Goal: Task Accomplishment & Management: Complete application form

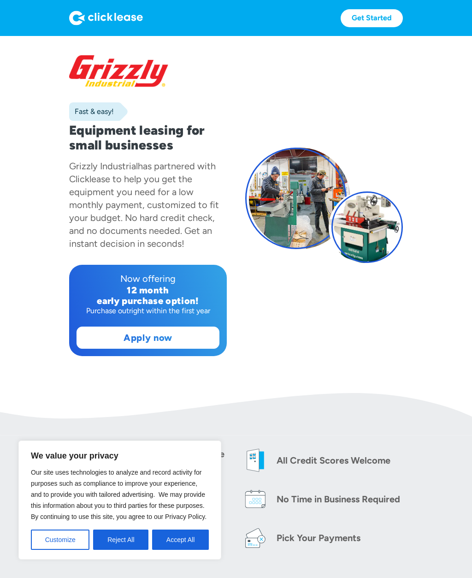
click at [162, 107] on div "Fast & easy!" at bounding box center [148, 111] width 158 height 18
click at [171, 129] on h1 "Equipment leasing for small businesses" at bounding box center [148, 138] width 158 height 30
click at [156, 125] on h1 "Equipment leasing for small businesses" at bounding box center [148, 138] width 158 height 30
click at [377, 237] on div at bounding box center [367, 226] width 71 height 71
click at [374, 228] on div at bounding box center [367, 226] width 71 height 71
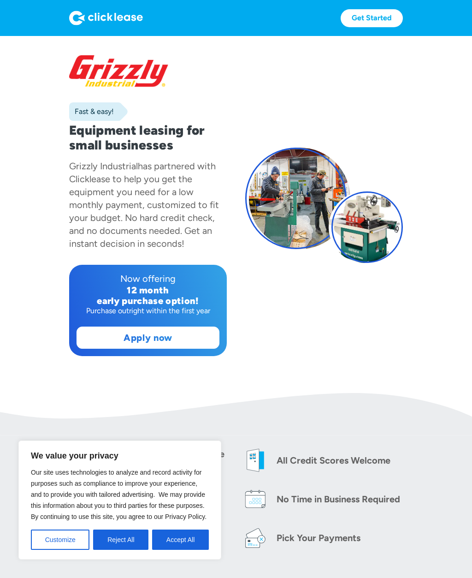
click at [307, 206] on div at bounding box center [295, 198] width 101 height 101
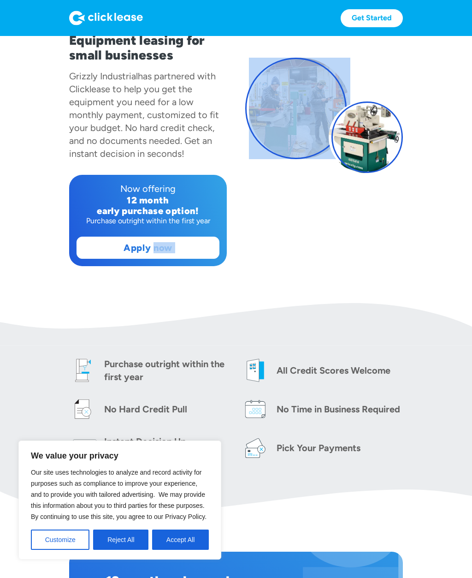
scroll to position [88, 0]
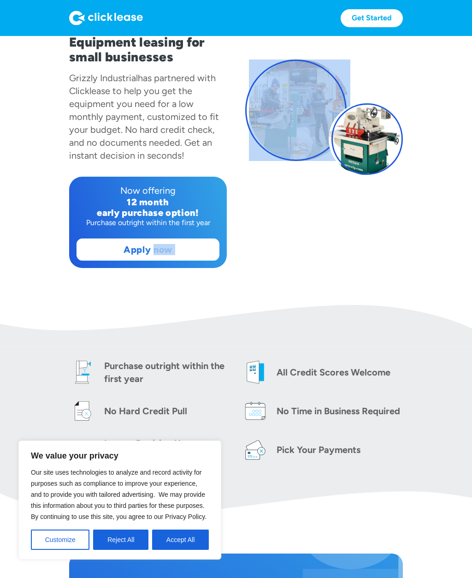
click at [374, 143] on div at bounding box center [367, 138] width 71 height 71
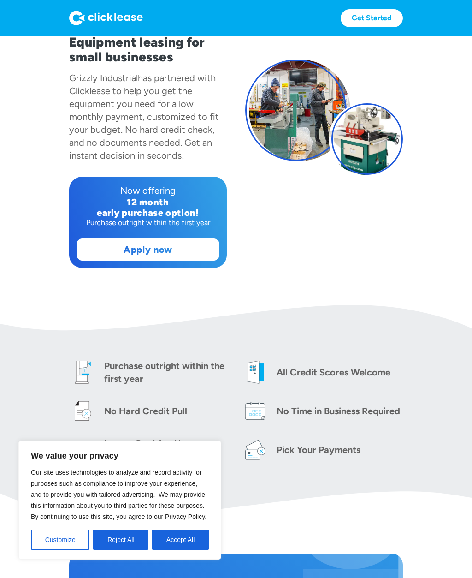
click at [396, 147] on div at bounding box center [367, 138] width 71 height 71
click at [378, 138] on div at bounding box center [367, 138] width 71 height 71
click at [463, 211] on section "Fast & easy! Equipment leasing for small businesses Grizzly Industrial has part…" at bounding box center [236, 126] width 472 height 357
click at [374, 141] on div at bounding box center [367, 138] width 71 height 71
click at [370, 140] on div at bounding box center [367, 138] width 71 height 71
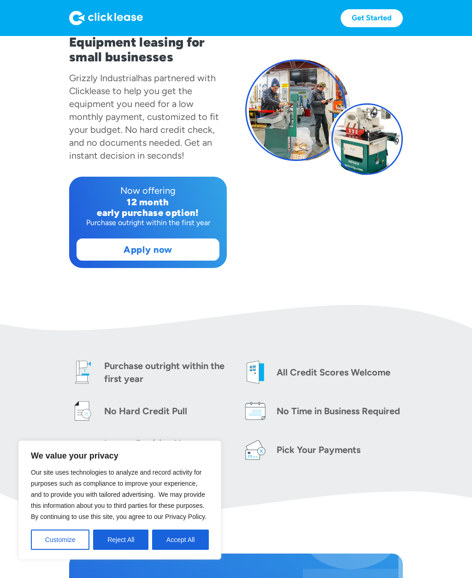
click at [366, 153] on div at bounding box center [367, 138] width 71 height 71
click at [375, 144] on div at bounding box center [367, 138] width 71 height 71
click at [369, 149] on div at bounding box center [367, 138] width 71 height 71
click at [370, 150] on div at bounding box center [367, 138] width 71 height 71
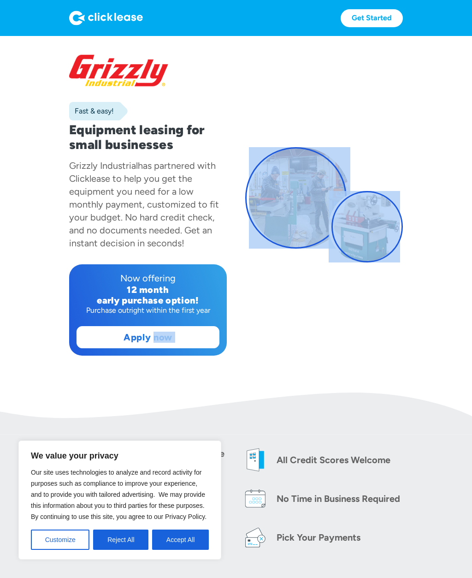
scroll to position [0, 0]
